Goal: Share content

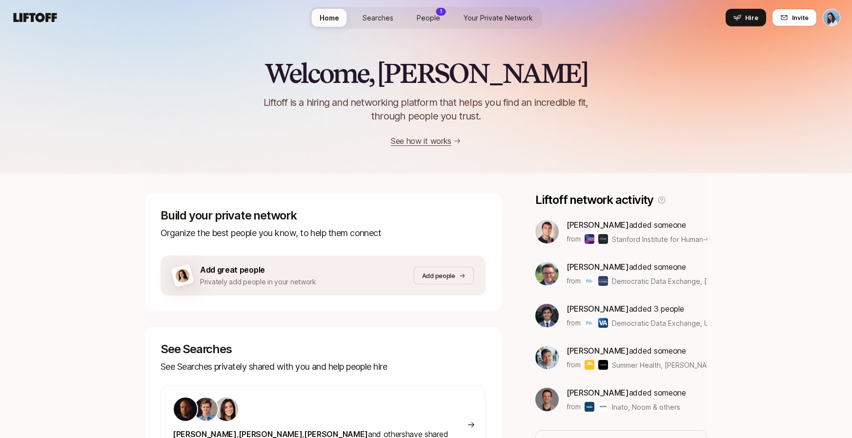
click at [428, 17] on span "People" at bounding box center [428, 18] width 23 height 10
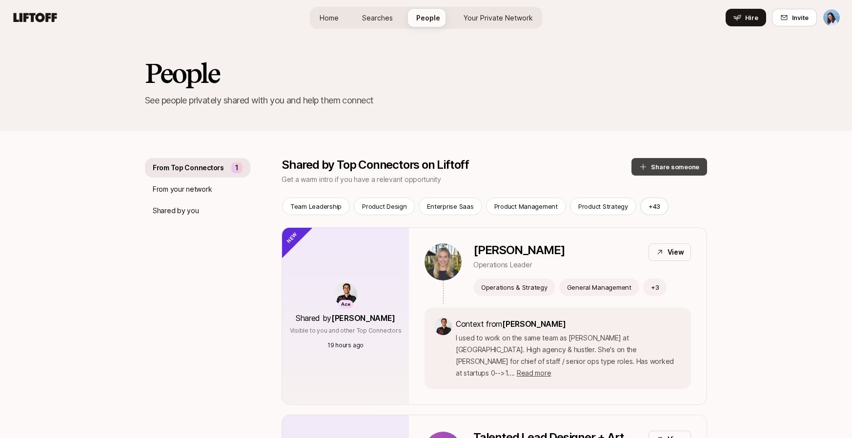
click at [682, 163] on button "Share someone" at bounding box center [670, 167] width 76 height 18
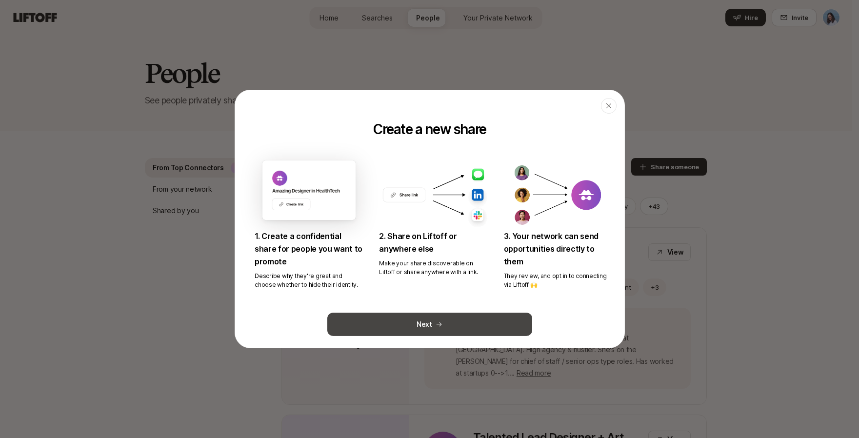
click at [411, 320] on button "Next" at bounding box center [429, 324] width 205 height 23
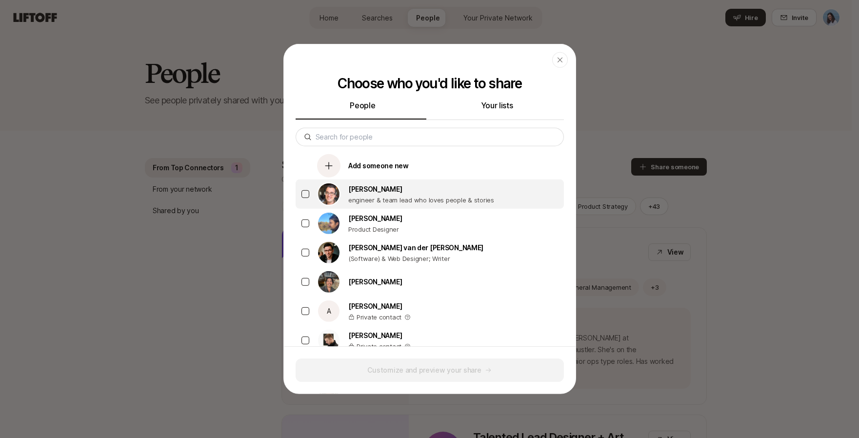
click at [376, 193] on p "[PERSON_NAME]" at bounding box center [421, 190] width 146 height 12
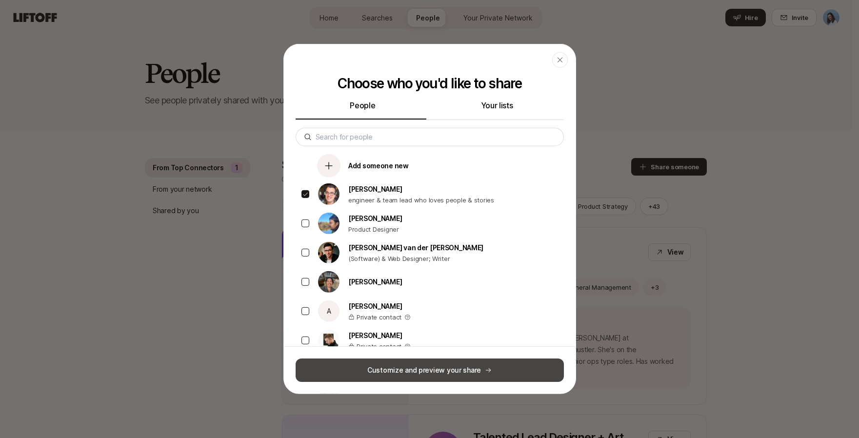
click at [470, 361] on button "Customize and preview your share" at bounding box center [430, 370] width 268 height 23
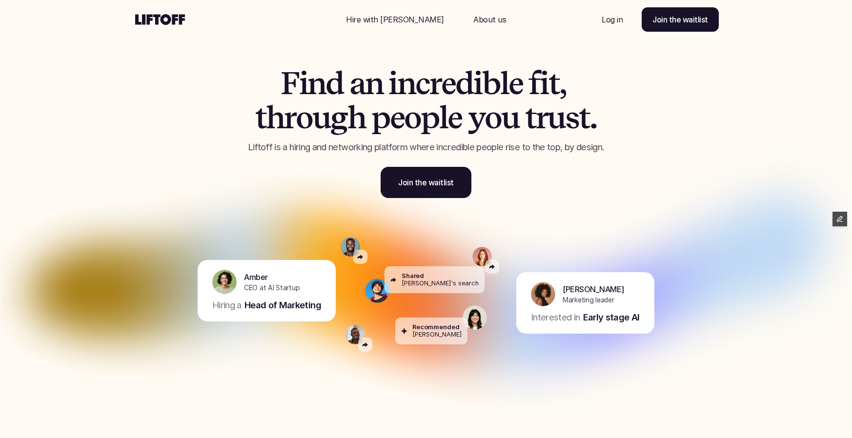
scroll to position [15, 0]
